Goal: Task Accomplishment & Management: Use online tool/utility

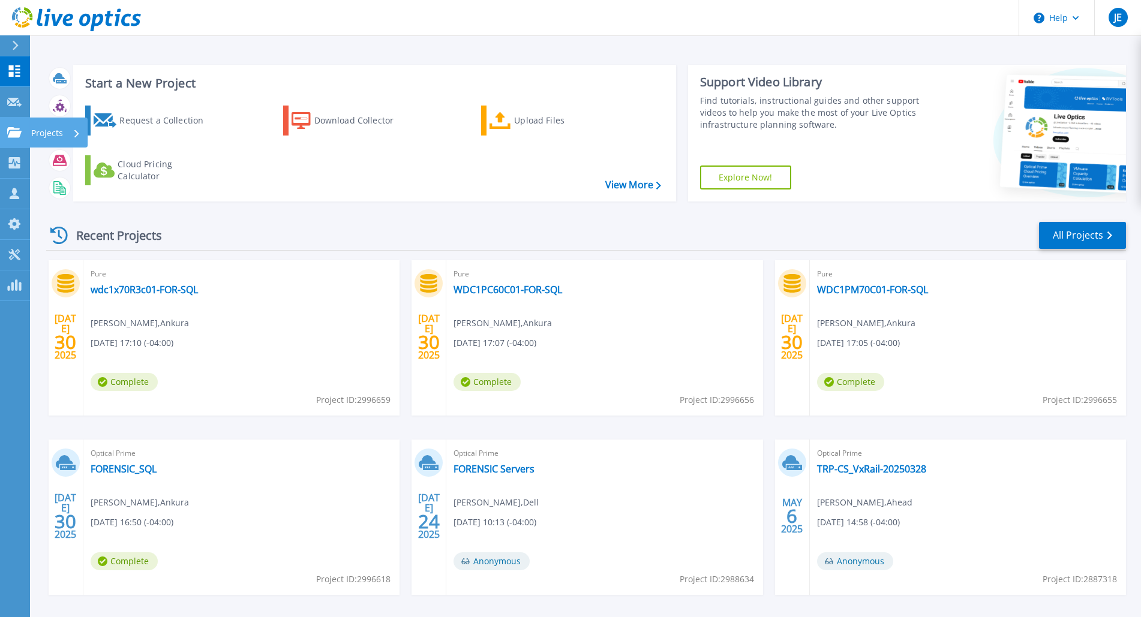
click at [52, 136] on p "Projects" at bounding box center [47, 133] width 32 height 31
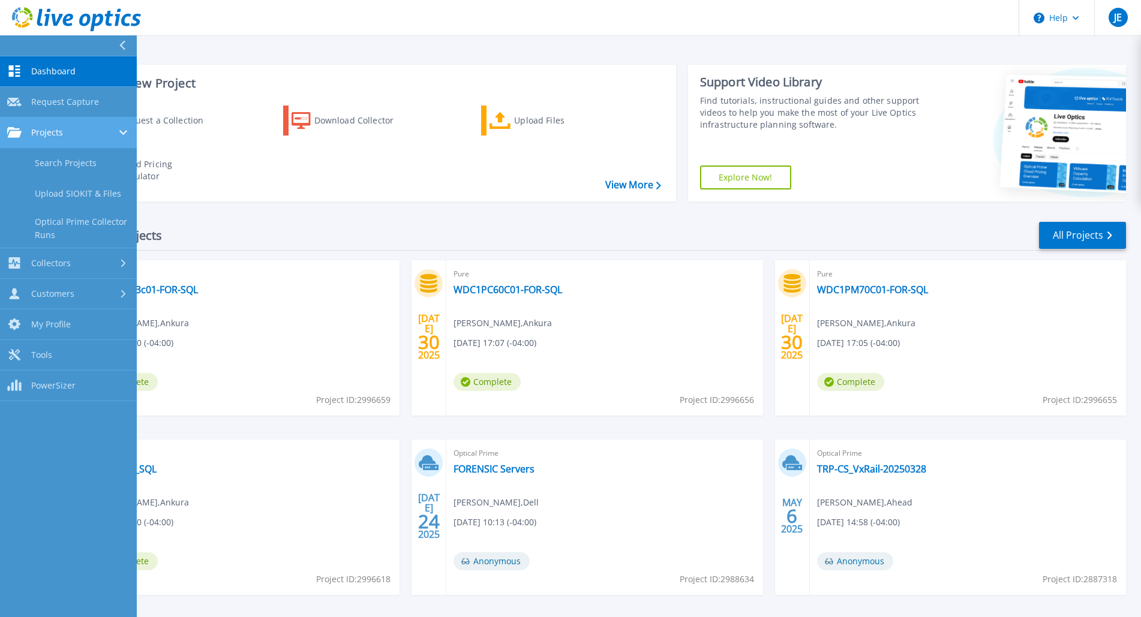
click at [113, 130] on div "Projects" at bounding box center [68, 132] width 122 height 11
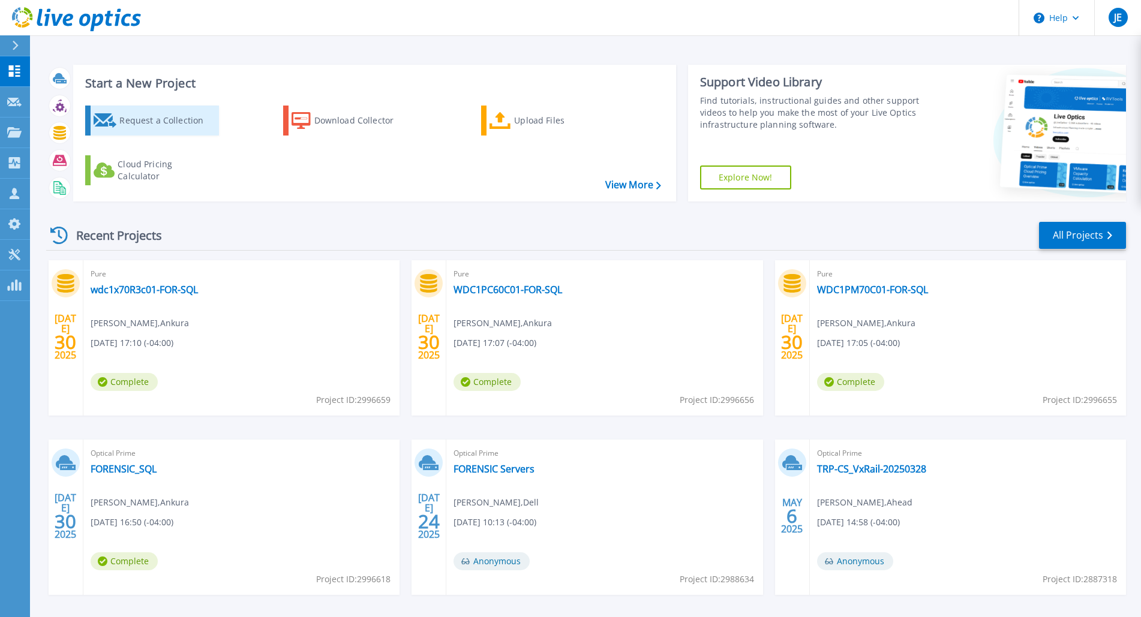
click at [179, 124] on div "Request a Collection" at bounding box center [167, 121] width 96 height 24
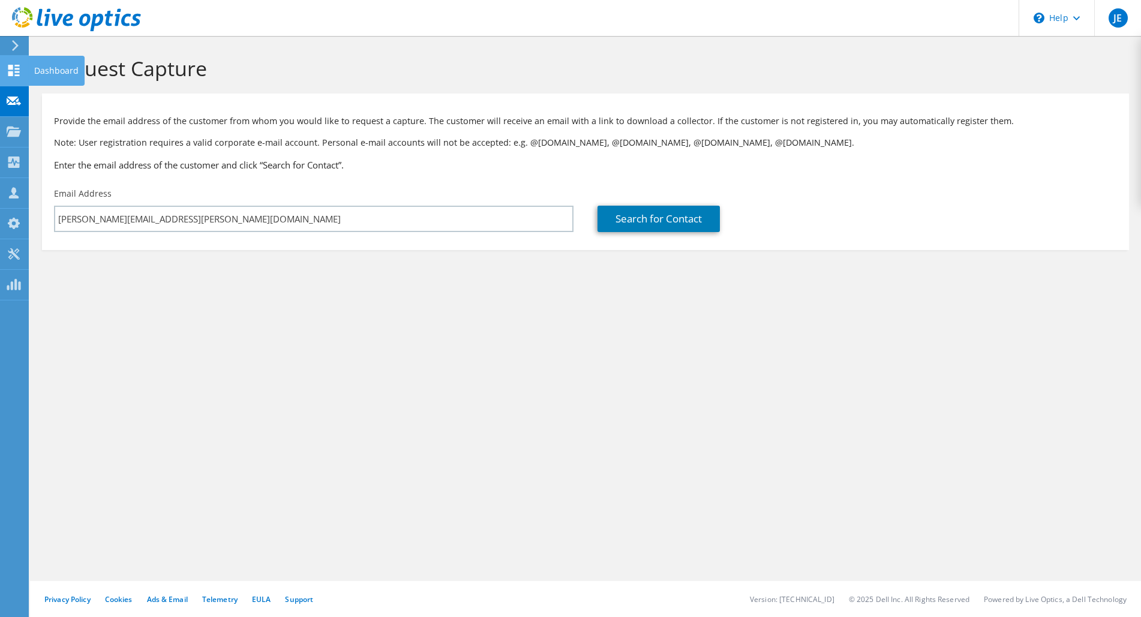
click at [17, 77] on div at bounding box center [14, 71] width 14 height 13
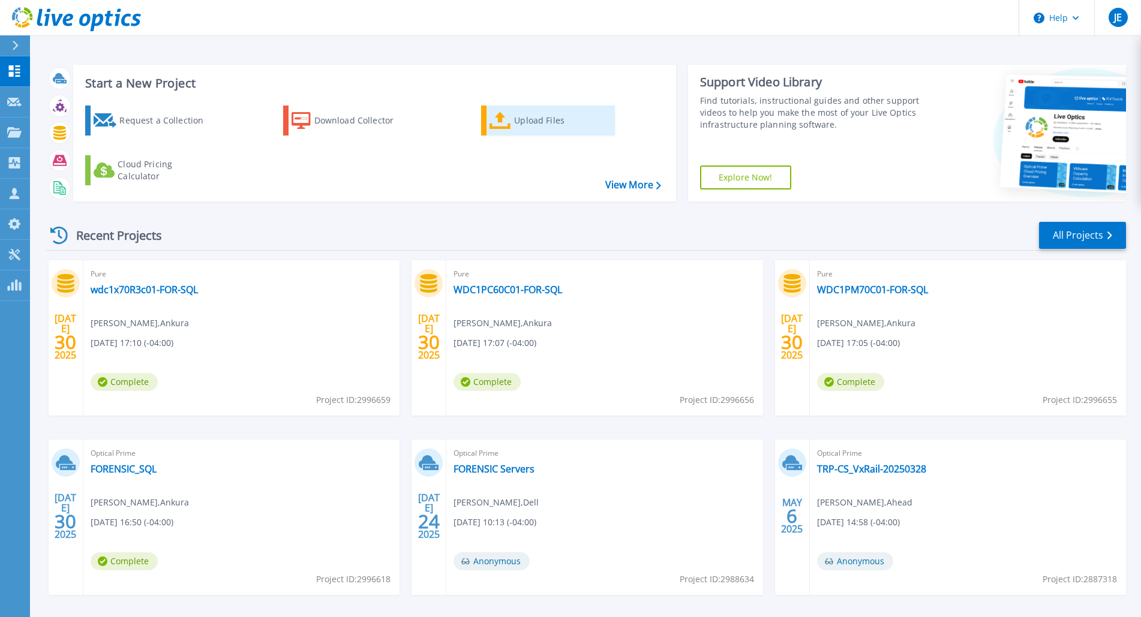
click at [503, 117] on icon at bounding box center [500, 120] width 22 height 17
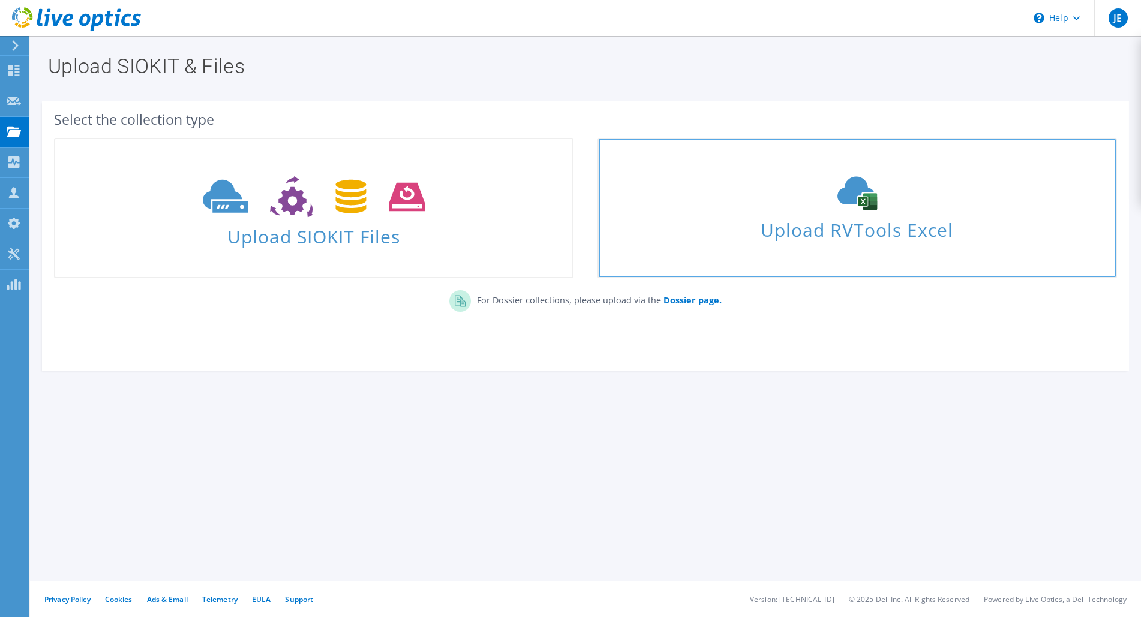
click at [802, 206] on icon at bounding box center [857, 193] width 180 height 34
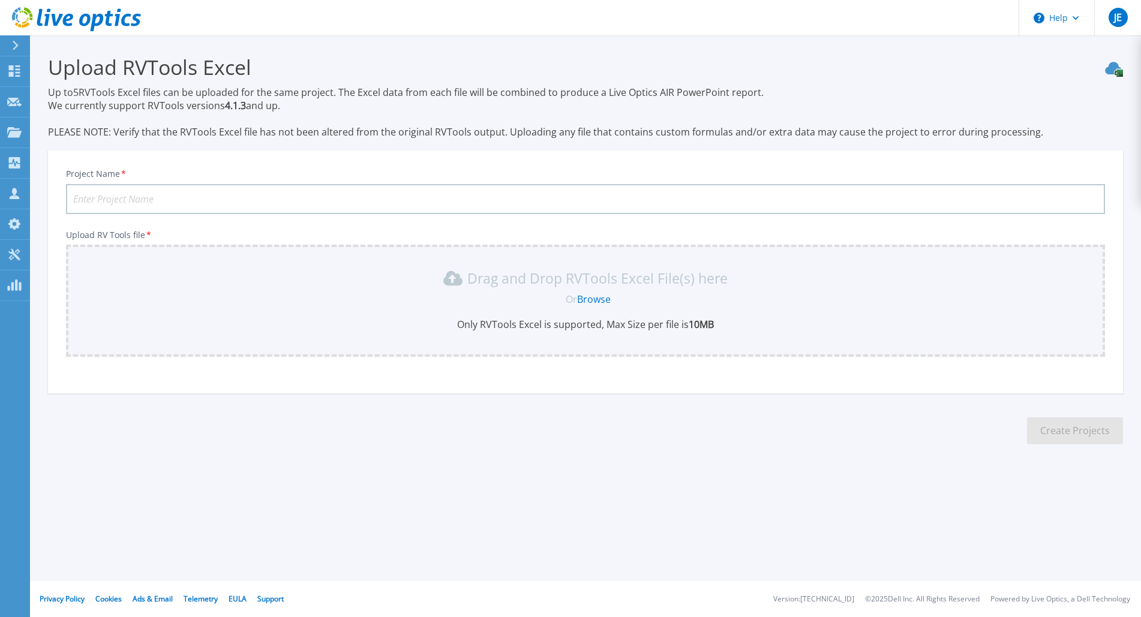
click at [599, 296] on link "Browse" at bounding box center [594, 299] width 34 height 13
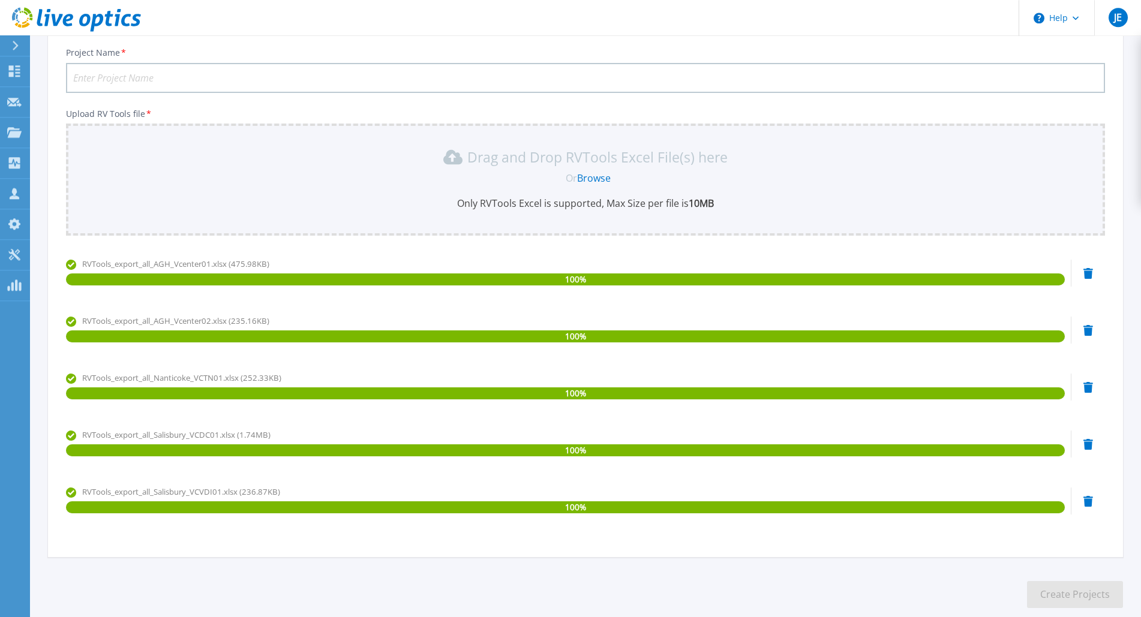
scroll to position [1, 0]
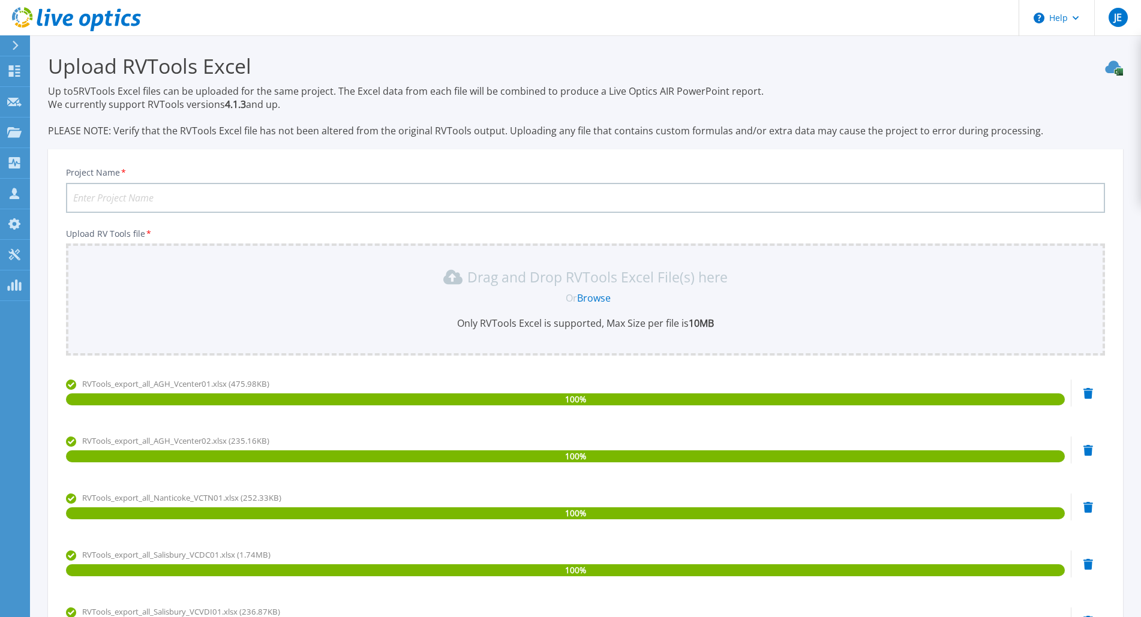
click at [384, 197] on input "Project Name *" at bounding box center [585, 198] width 1039 height 30
click at [605, 194] on input "Tidal Health -" at bounding box center [585, 198] width 1039 height 30
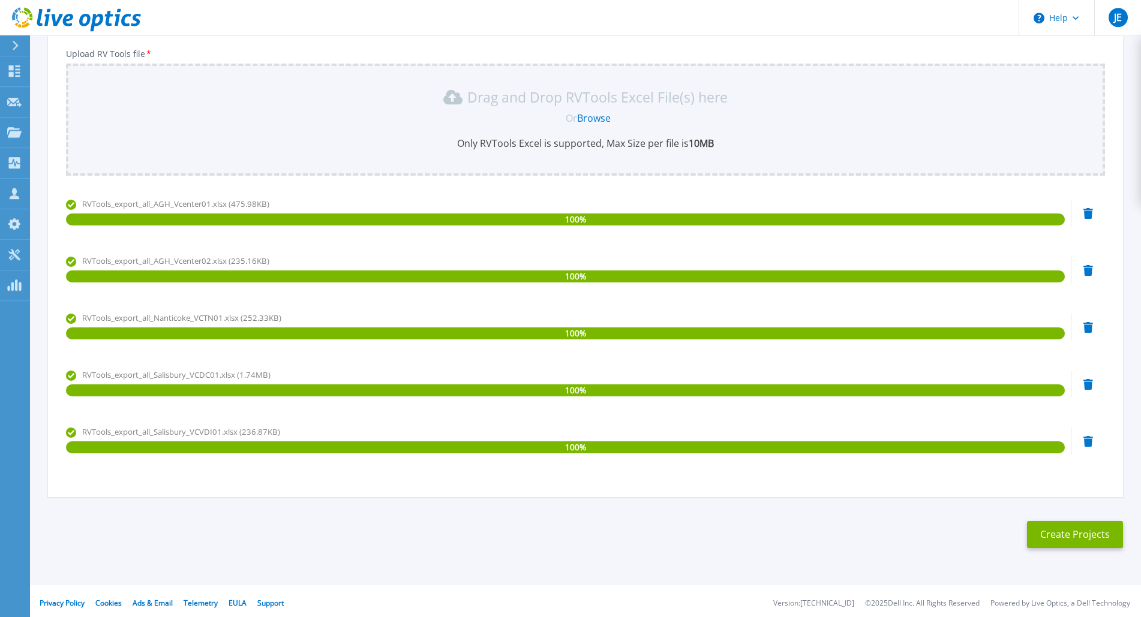
scroll to position [185, 0]
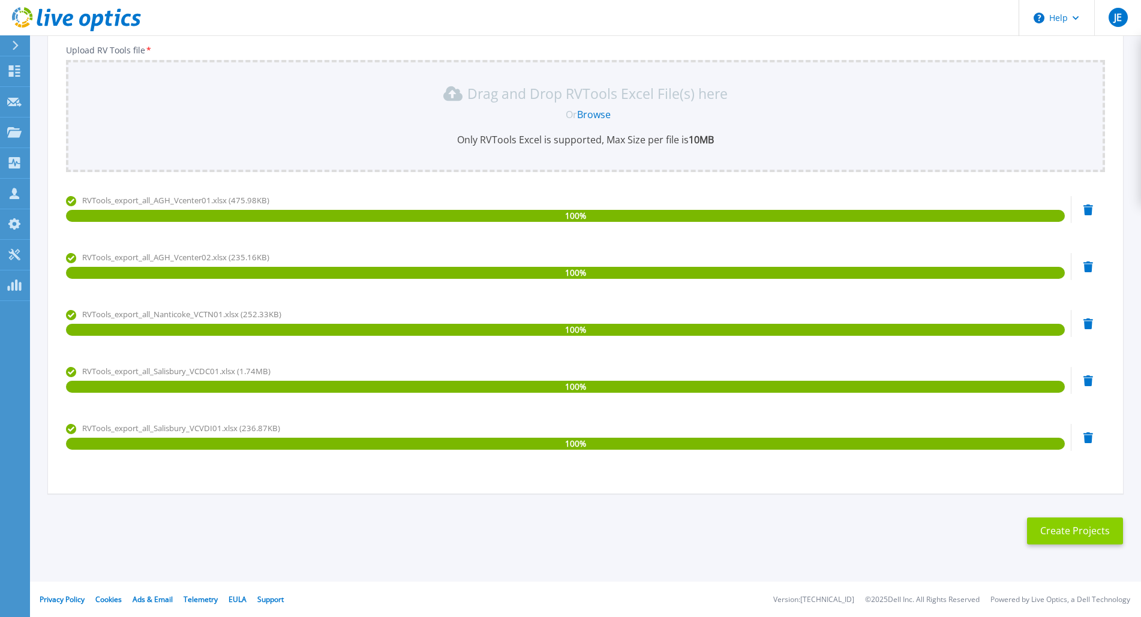
type input "Tidal Health - [DATE]"
click at [1093, 534] on button "Create Projects" at bounding box center [1075, 531] width 96 height 27
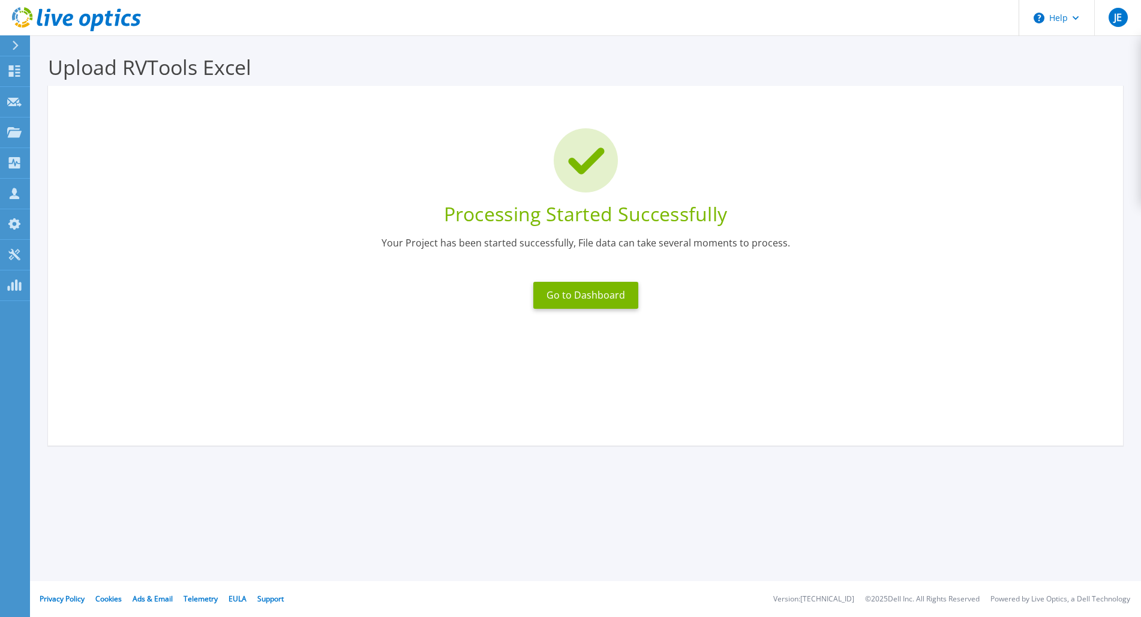
scroll to position [0, 0]
click at [596, 295] on button "Go to Dashboard" at bounding box center [585, 295] width 105 height 27
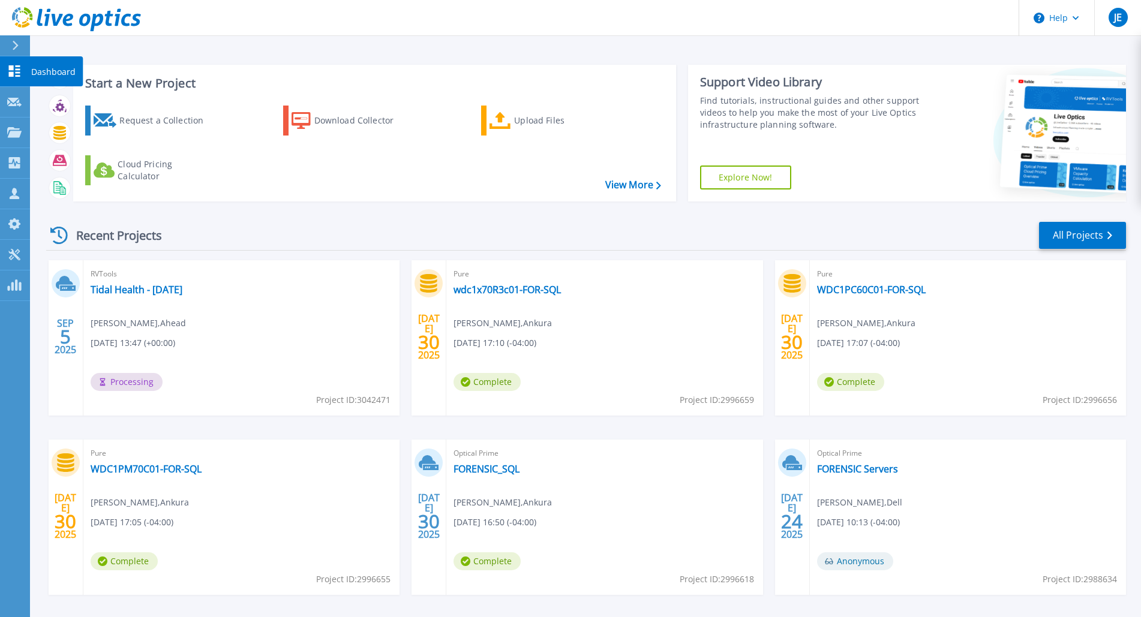
click at [16, 69] on icon at bounding box center [14, 70] width 11 height 11
click at [182, 288] on link "Tidal Health - [DATE]" at bounding box center [137, 290] width 92 height 12
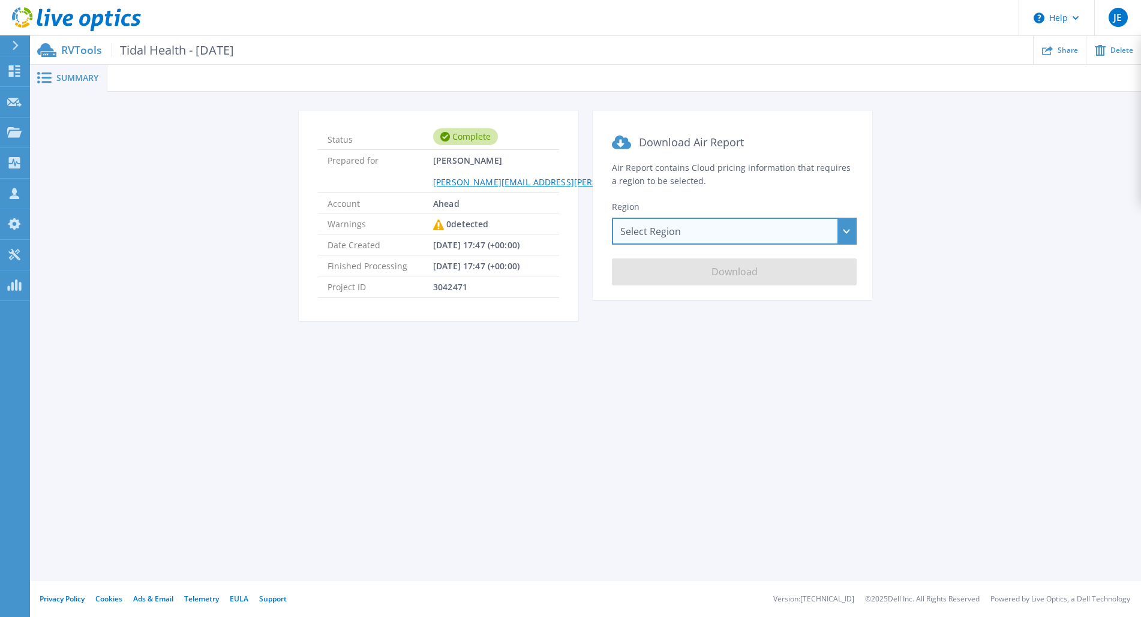
click at [680, 226] on div "Select Region [GEOGRAPHIC_DATA] ([GEOGRAPHIC_DATA]) [GEOGRAPHIC_DATA] ([GEOGRAP…" at bounding box center [734, 231] width 245 height 27
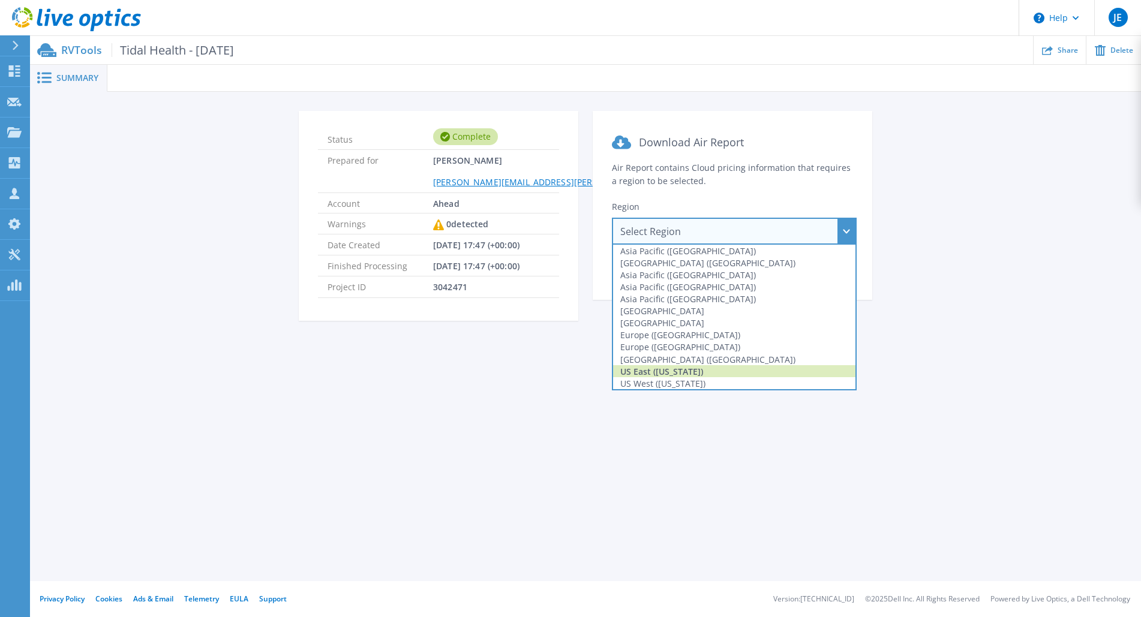
click at [677, 372] on div "US East ([US_STATE])" at bounding box center [734, 371] width 242 height 12
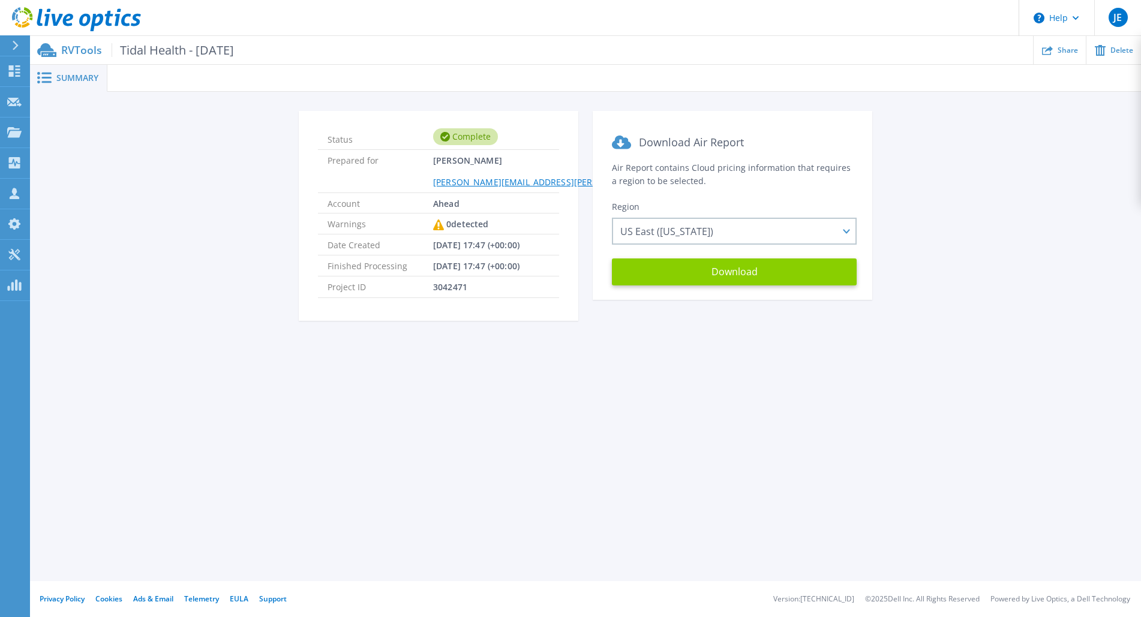
click at [792, 281] on button "Download" at bounding box center [734, 271] width 245 height 27
click at [116, 199] on div "Status Complete Prepared for [PERSON_NAME] [PERSON_NAME][EMAIL_ADDRESS][PERSON_…" at bounding box center [585, 223] width 1075 height 224
